Goal: Task Accomplishment & Management: Complete application form

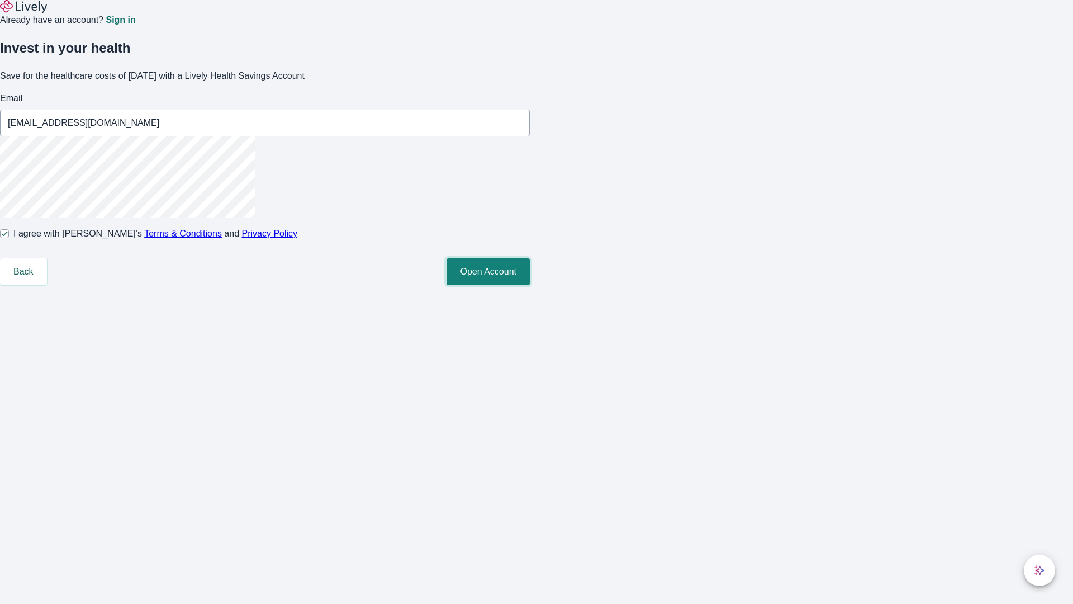
click at [530, 285] on button "Open Account" at bounding box center [487, 271] width 83 height 27
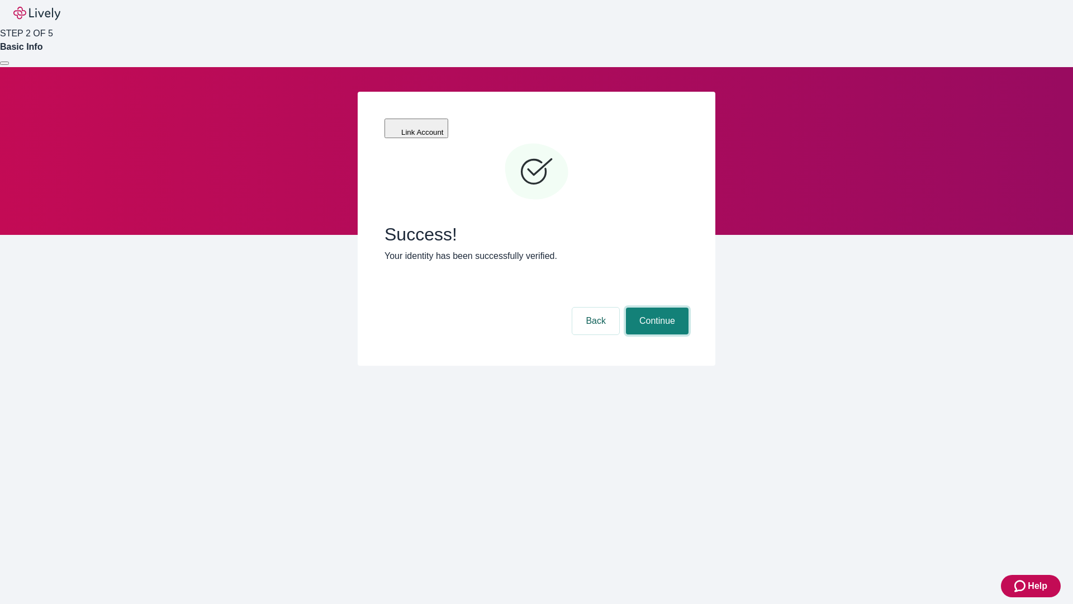
click at [655, 307] on button "Continue" at bounding box center [657, 320] width 63 height 27
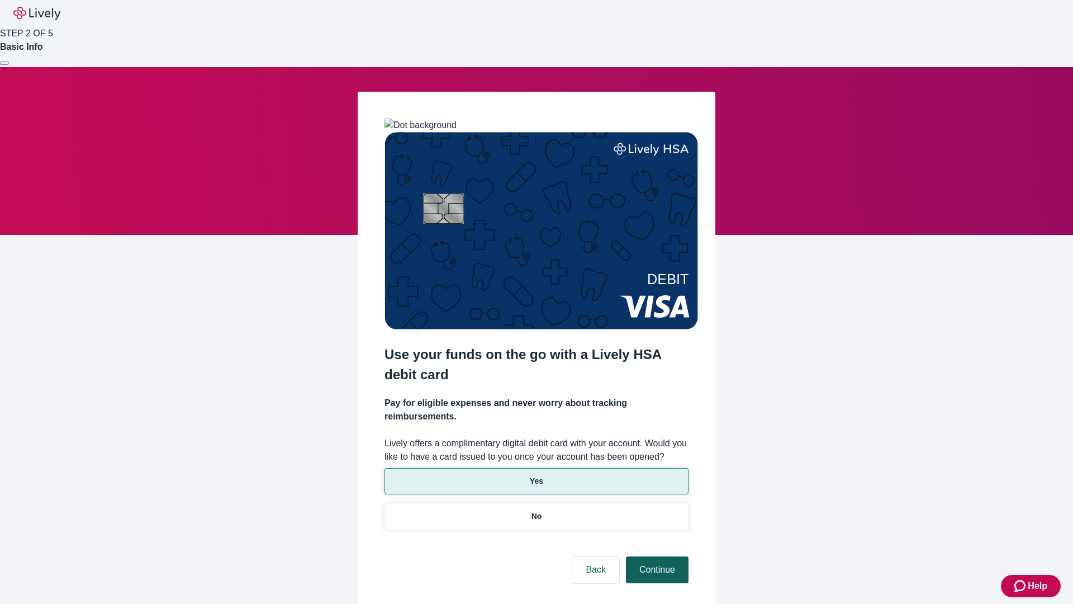
click at [536, 510] on p "No" at bounding box center [536, 516] width 11 height 12
click at [655, 556] on button "Continue" at bounding box center [657, 569] width 63 height 27
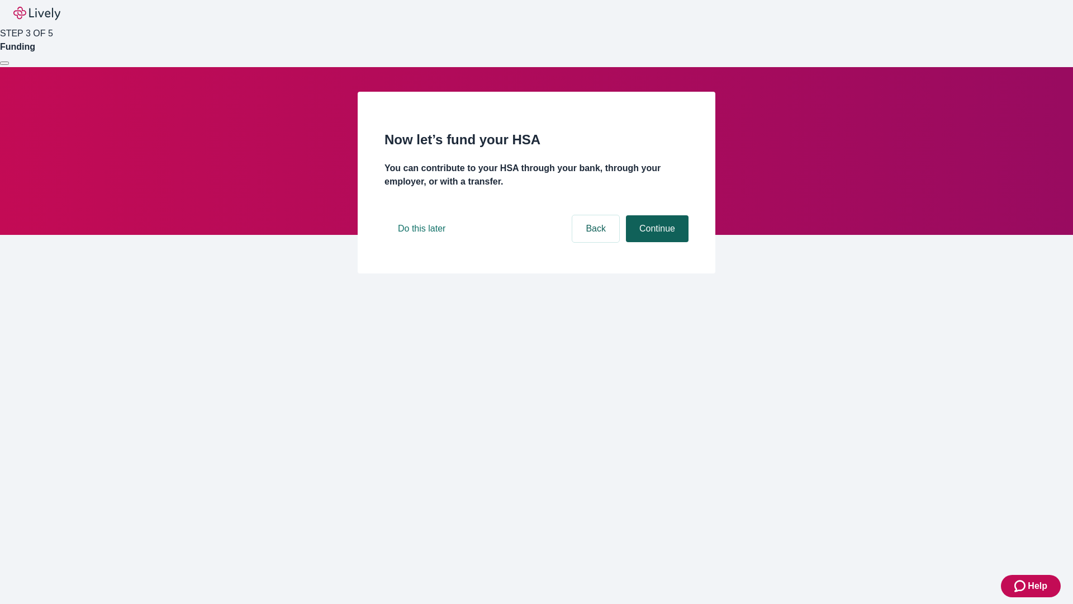
click at [655, 242] on button "Continue" at bounding box center [657, 228] width 63 height 27
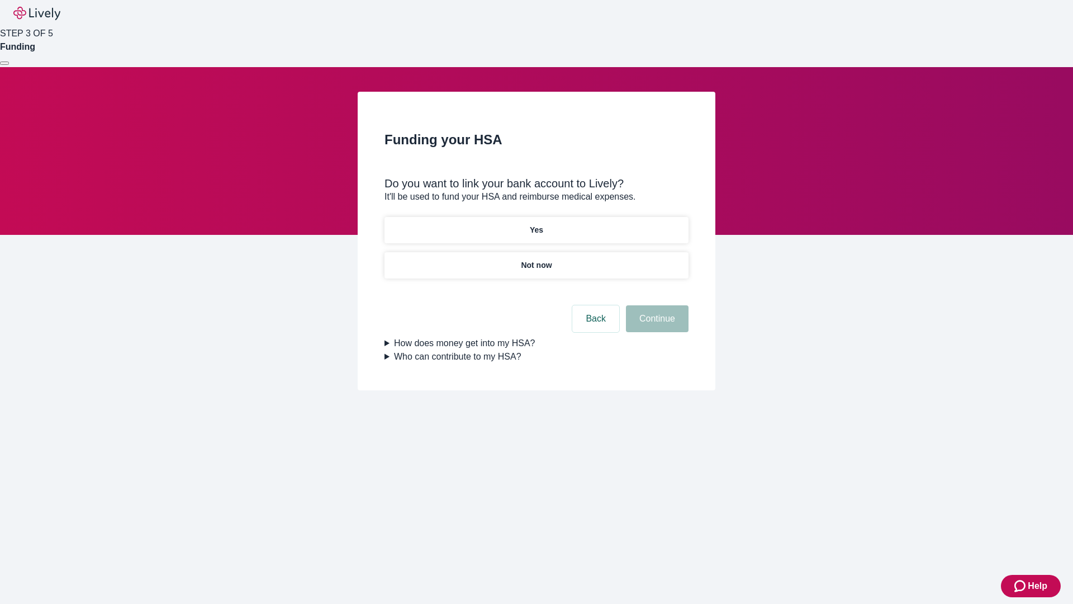
click at [536, 259] on p "Not now" at bounding box center [536, 265] width 31 height 12
click at [655, 325] on button "Continue" at bounding box center [657, 318] width 63 height 27
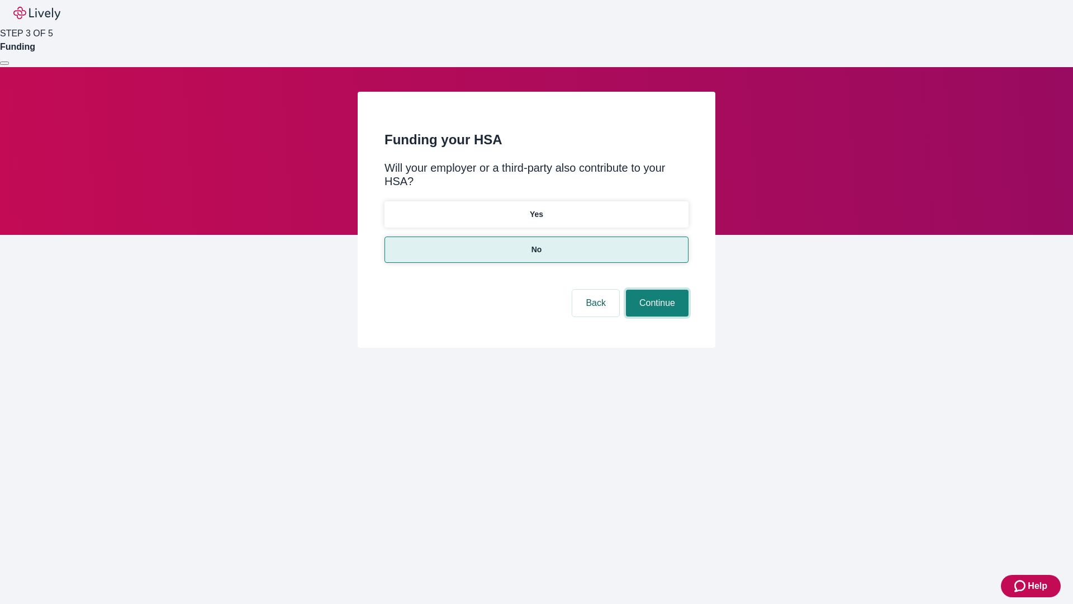
click at [655, 289] on button "Continue" at bounding box center [657, 302] width 63 height 27
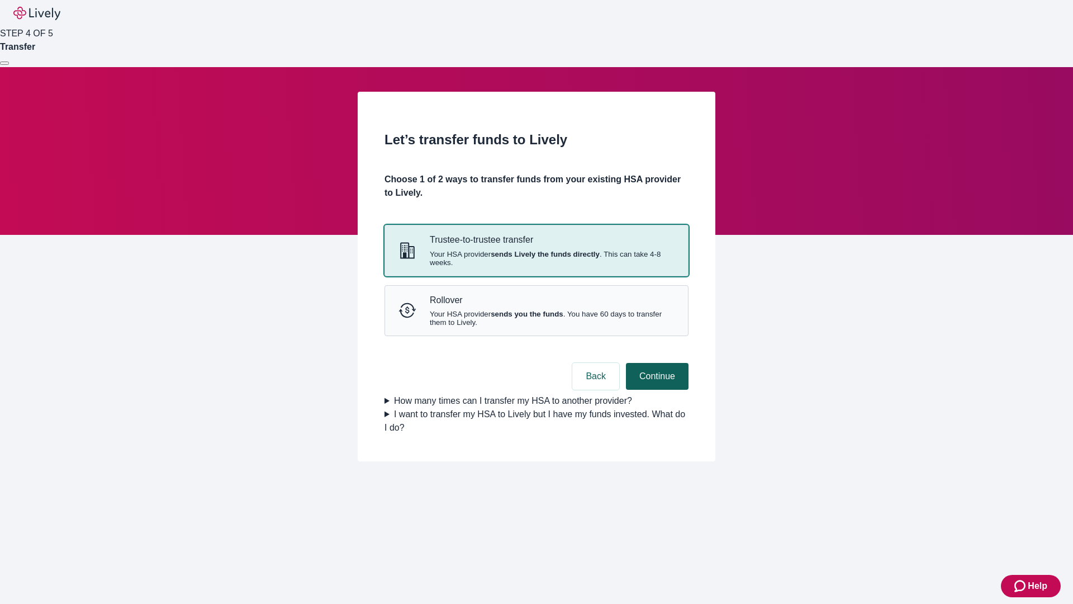
click at [536, 258] on strong "sends Lively the funds directly" at bounding box center [545, 254] width 109 height 8
click at [655, 389] on button "Continue" at bounding box center [657, 376] width 63 height 27
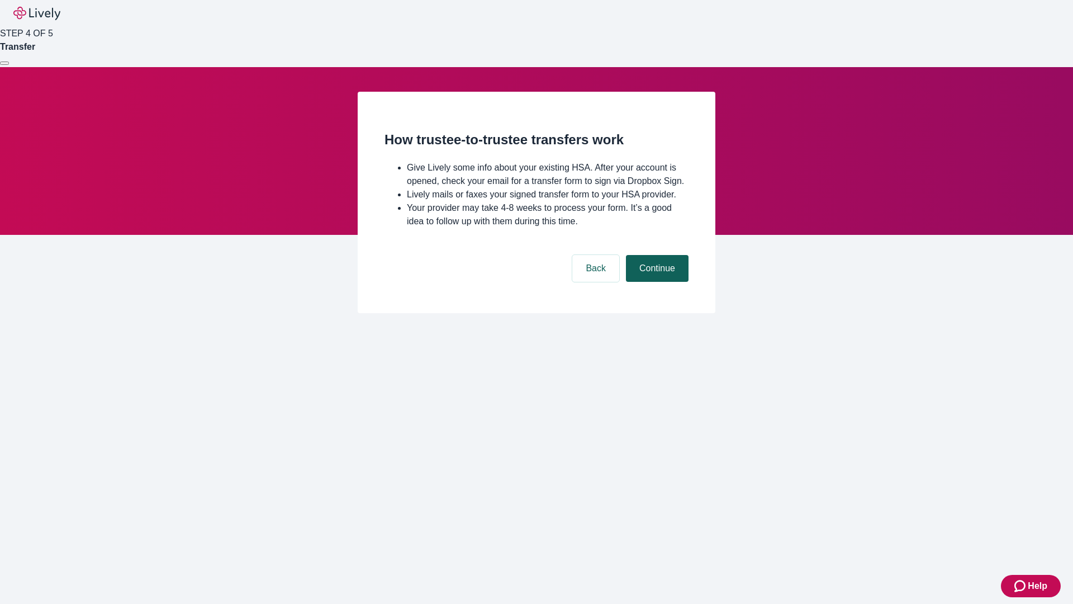
click at [655, 282] on button "Continue" at bounding box center [657, 268] width 63 height 27
